Goal: Transaction & Acquisition: Purchase product/service

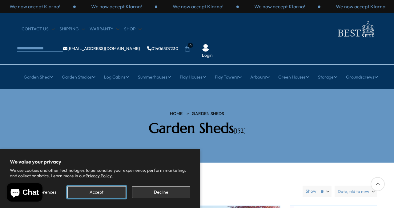
click at [103, 190] on button "Accept" at bounding box center [96, 193] width 58 height 12
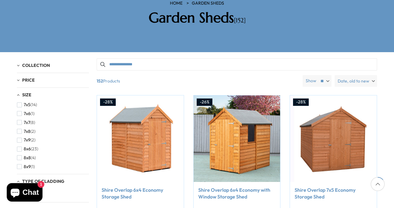
scroll to position [180, 0]
click at [19, 145] on span "button" at bounding box center [19, 147] width 5 height 5
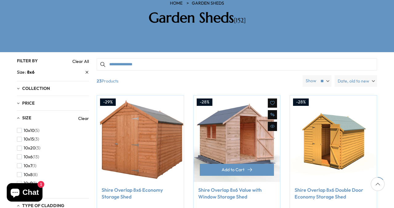
drag, startPoint x: 218, startPoint y: 46, endPoint x: 212, endPoint y: 104, distance: 57.8
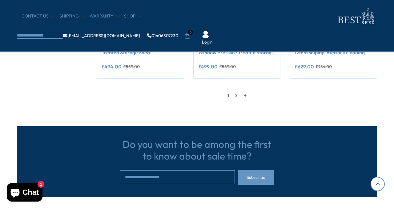
scroll to position [297, 0]
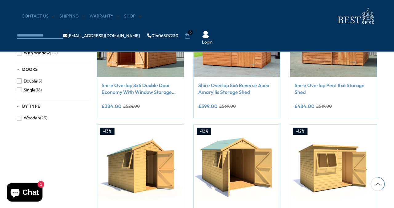
click at [19, 81] on span "button" at bounding box center [19, 81] width 5 height 5
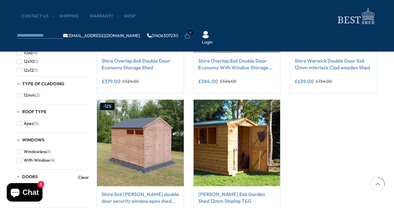
scroll to position [136, 0]
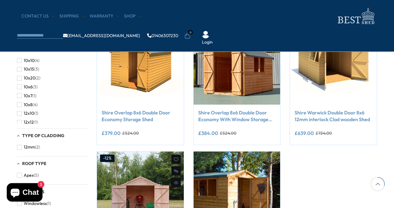
click at [150, 195] on img at bounding box center [140, 195] width 87 height 87
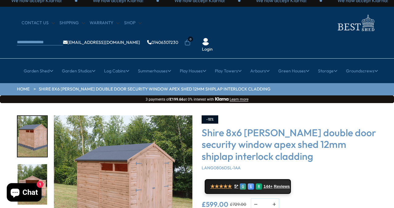
scroll to position [9, 0]
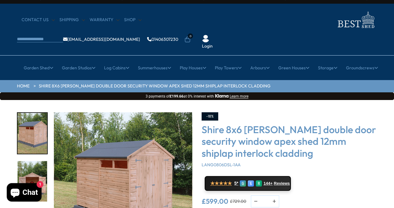
click at [149, 154] on img "1 / 10" at bounding box center [122, 182] width 138 height 138
click at [158, 138] on img "1 / 10" at bounding box center [122, 182] width 138 height 138
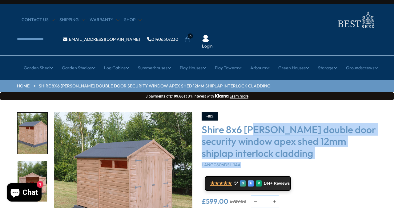
drag, startPoint x: 252, startPoint y: 145, endPoint x: 256, endPoint y: 113, distance: 32.2
click at [256, 124] on div "Shire 8x6 [PERSON_NAME] double door security window apex shed 12mm shiplap inte…" at bounding box center [288, 146] width 175 height 45
click at [24, 163] on img "2 / 10" at bounding box center [33, 181] width 30 height 41
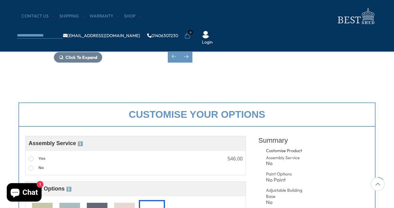
scroll to position [93, 0]
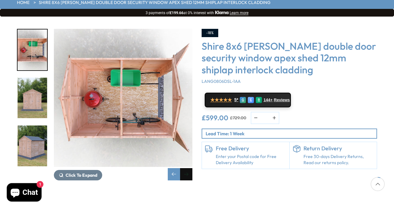
click at [186, 168] on div "Next slide" at bounding box center [186, 174] width 12 height 12
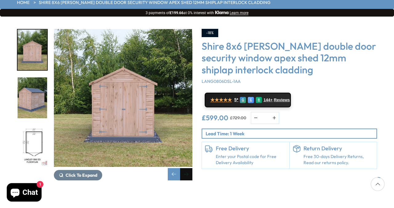
click at [186, 168] on div "Next slide" at bounding box center [186, 174] width 12 height 12
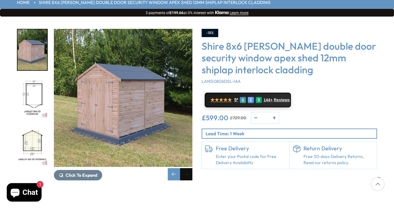
click at [186, 168] on div "Next slide" at bounding box center [186, 174] width 12 height 12
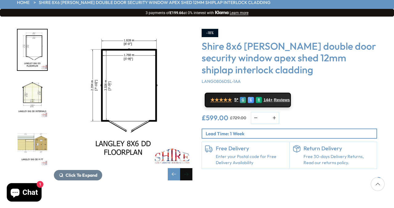
click at [186, 168] on div "Next slide" at bounding box center [186, 174] width 12 height 12
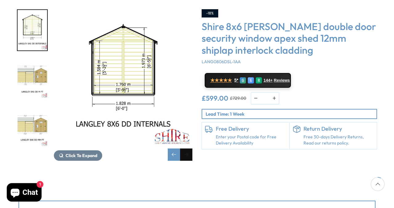
scroll to position [113, 0]
click at [186, 149] on div "Next slide" at bounding box center [186, 155] width 12 height 12
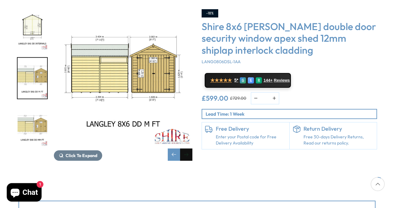
click at [185, 149] on div "Next slide" at bounding box center [186, 155] width 12 height 12
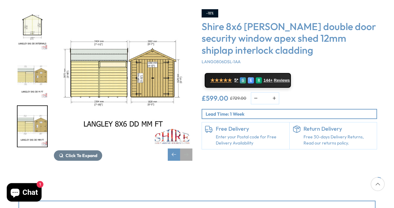
click at [185, 149] on div "Next slide" at bounding box center [186, 155] width 12 height 12
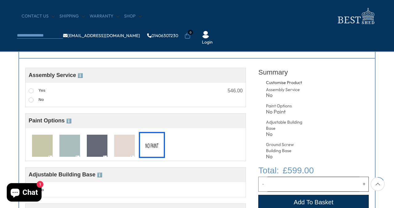
scroll to position [238, 0]
